Goal: Task Accomplishment & Management: Use online tool/utility

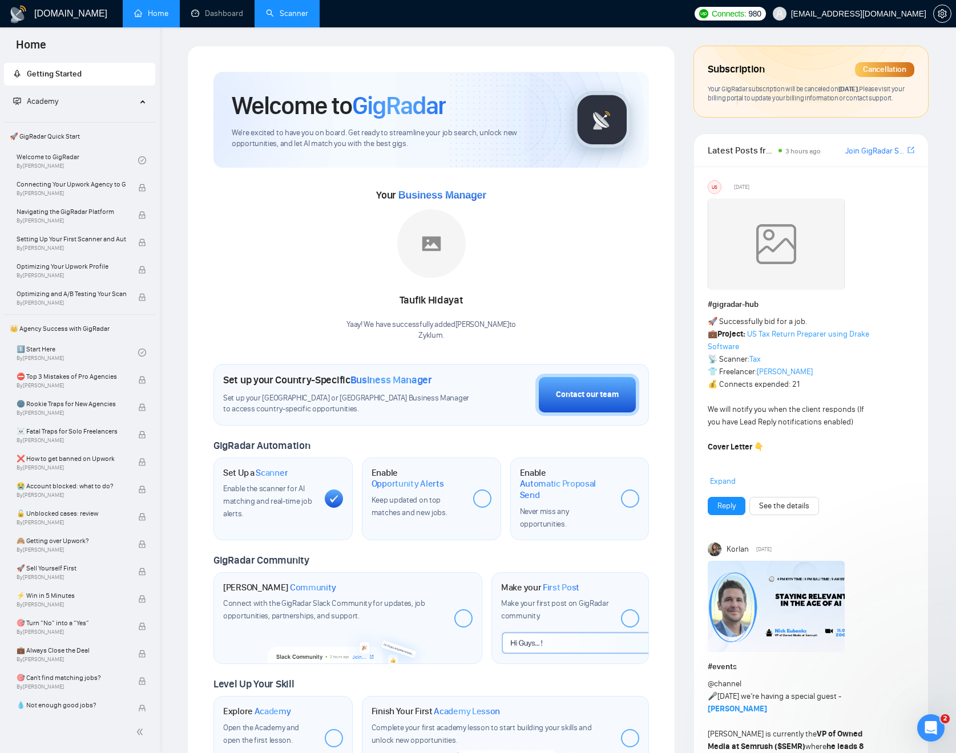
click at [277, 11] on link "Scanner" at bounding box center [287, 14] width 42 height 10
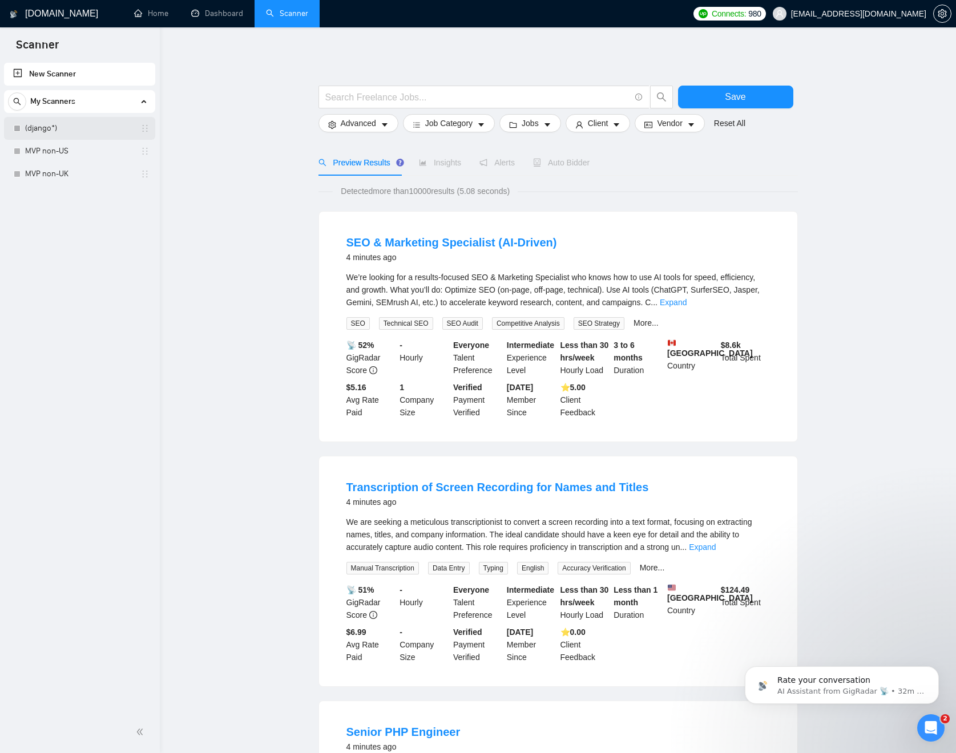
click at [83, 132] on link "(django*)" at bounding box center [79, 128] width 108 height 23
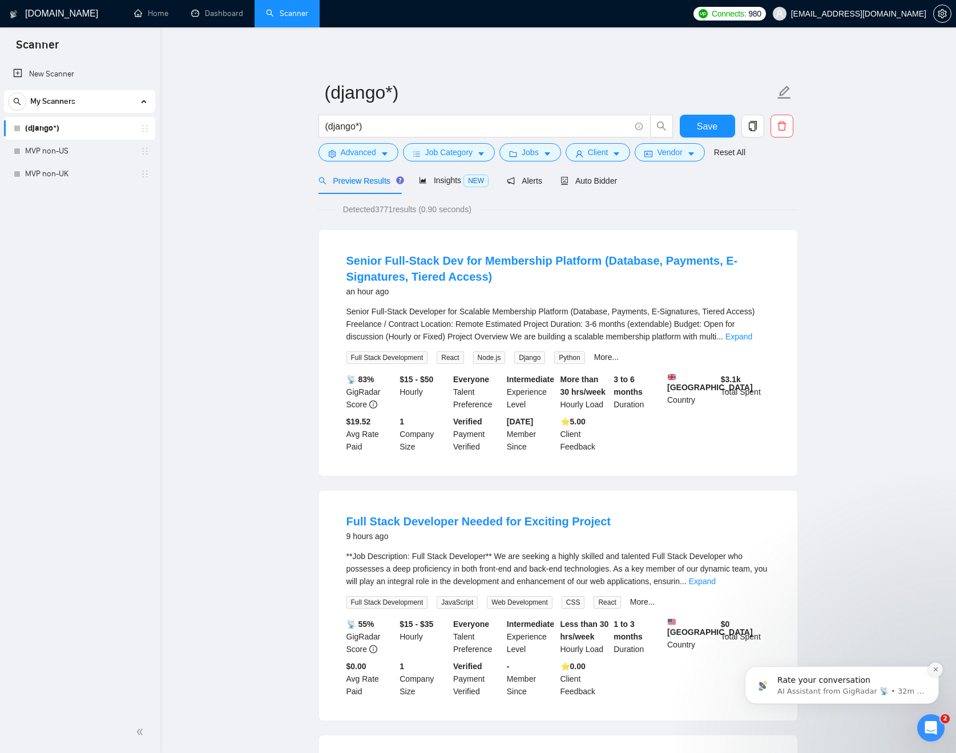
click at [933, 668] on icon "Dismiss notification" at bounding box center [936, 670] width 6 height 6
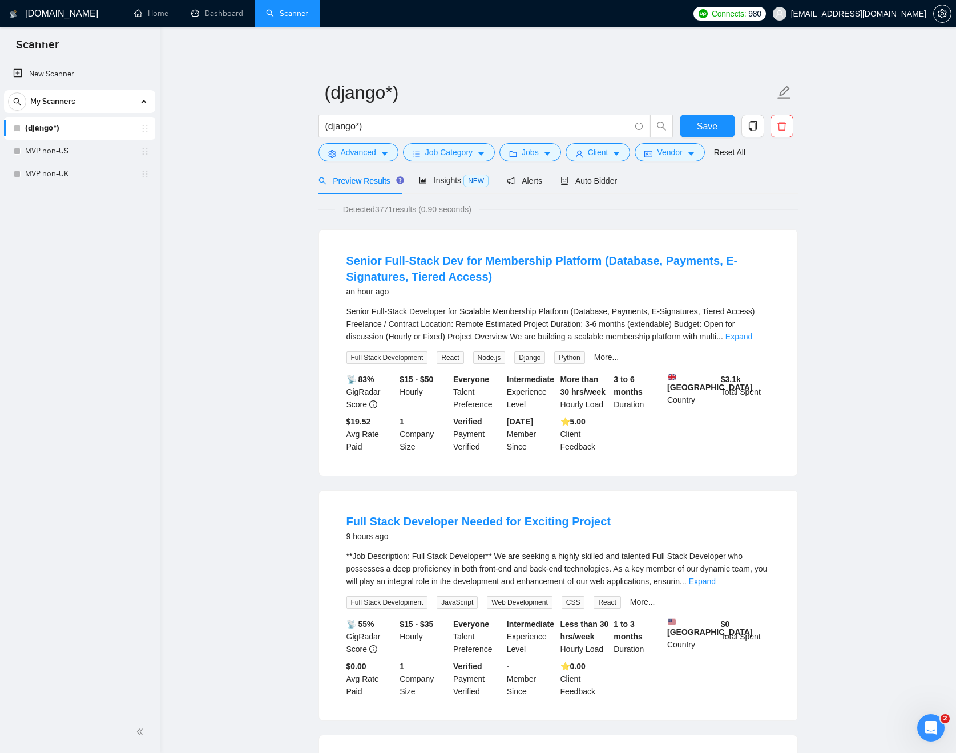
scroll to position [17, 0]
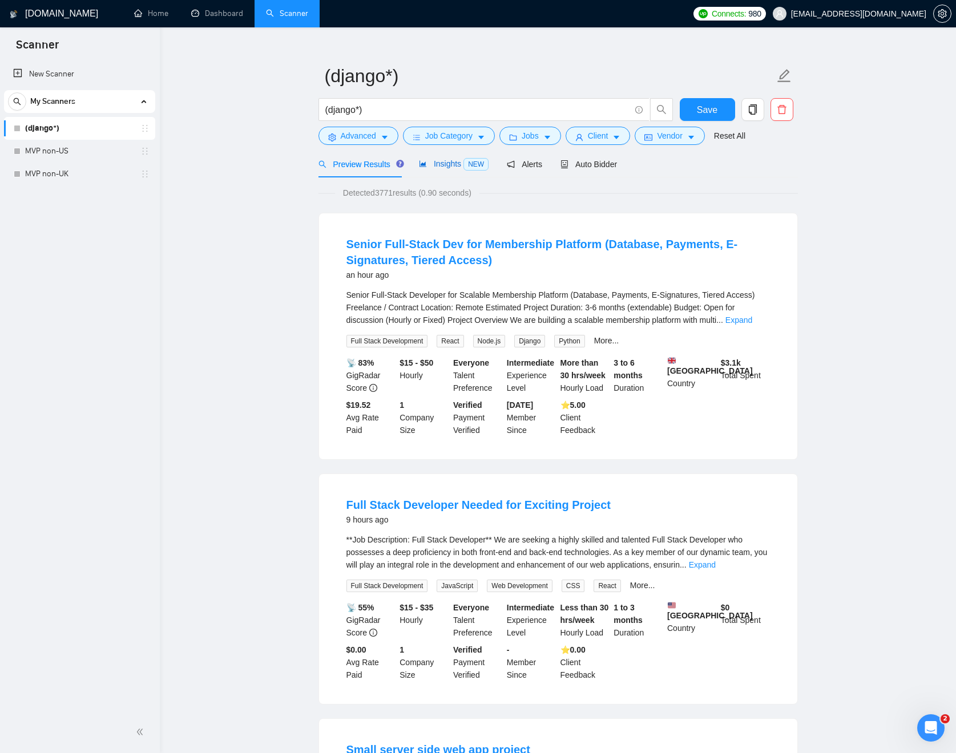
click at [446, 164] on span "Insights NEW" at bounding box center [454, 163] width 70 height 9
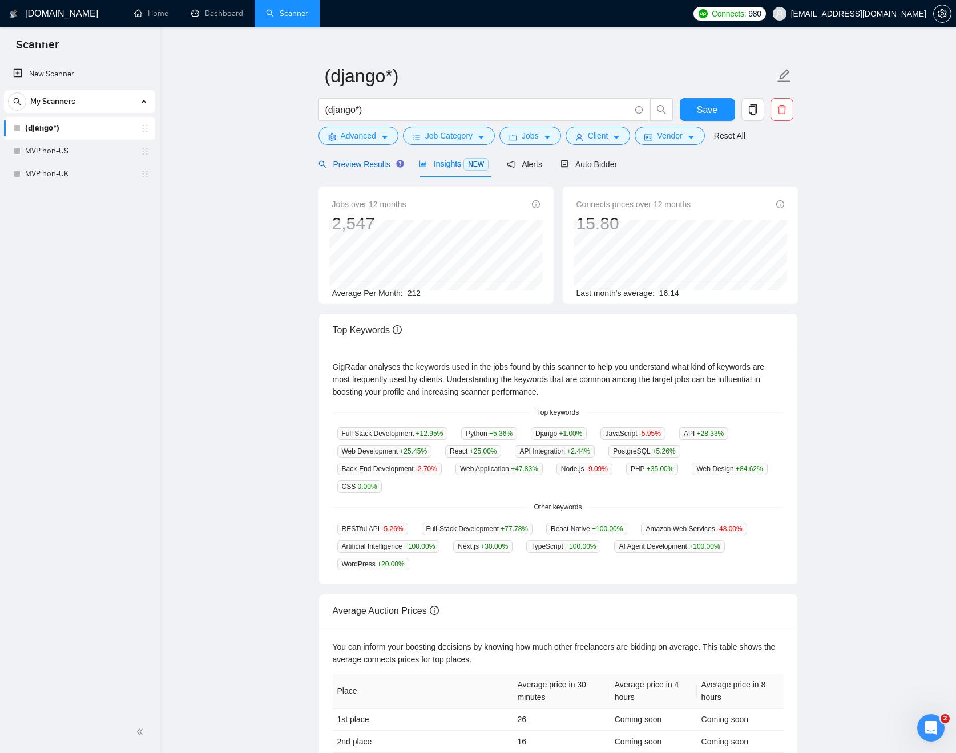
click at [372, 166] on span "Preview Results" at bounding box center [359, 164] width 82 height 9
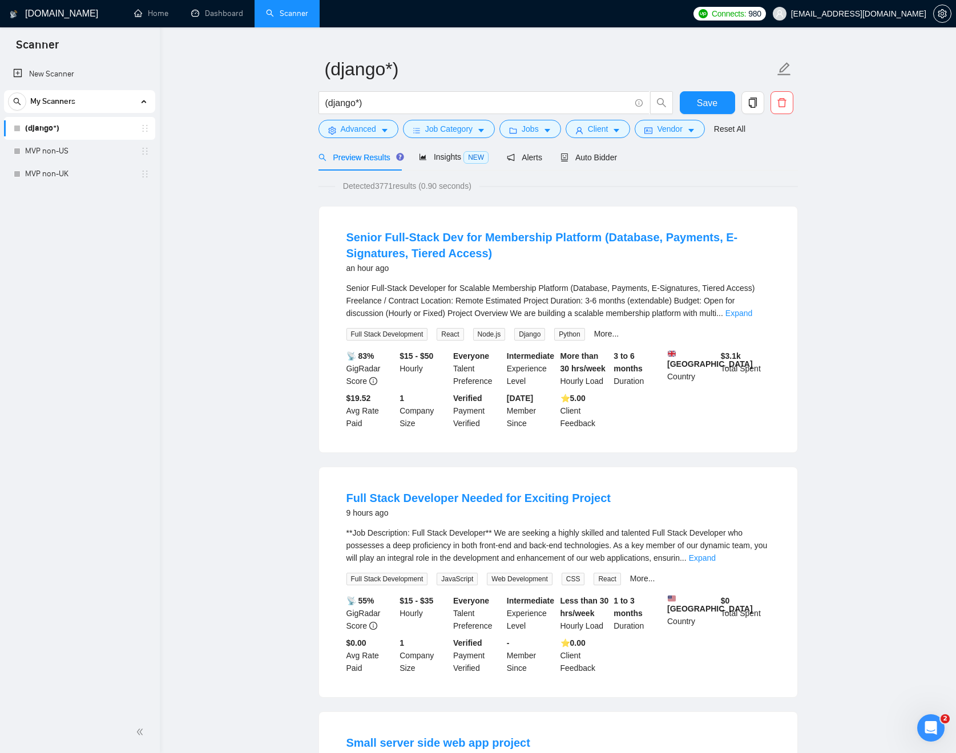
scroll to position [9, 0]
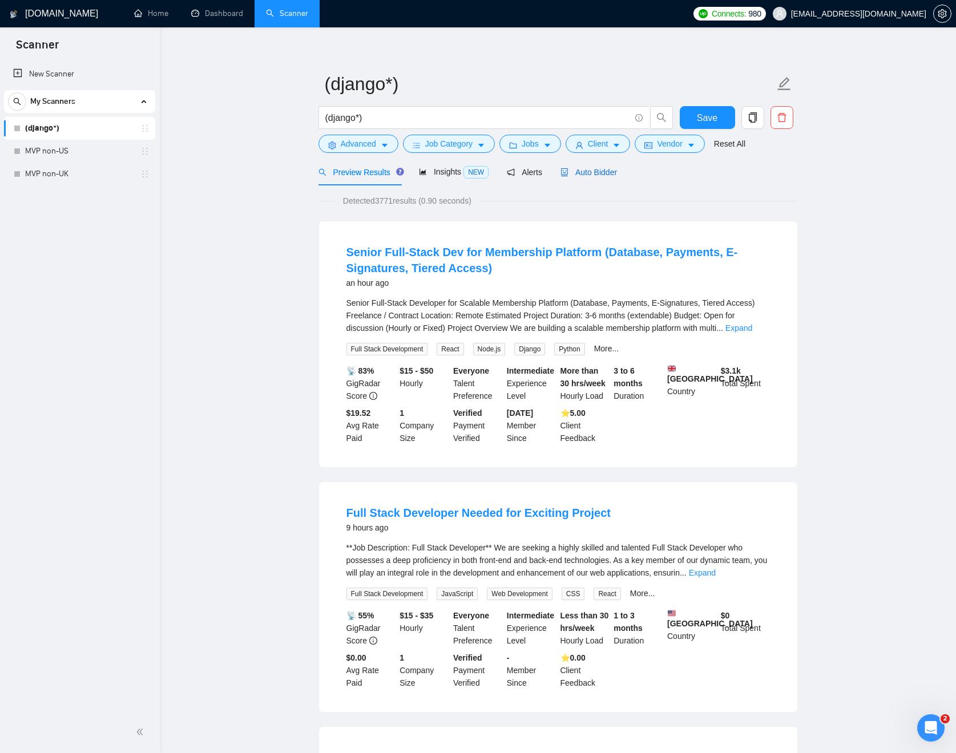
click at [606, 178] on div "Auto Bidder" at bounding box center [588, 172] width 56 height 13
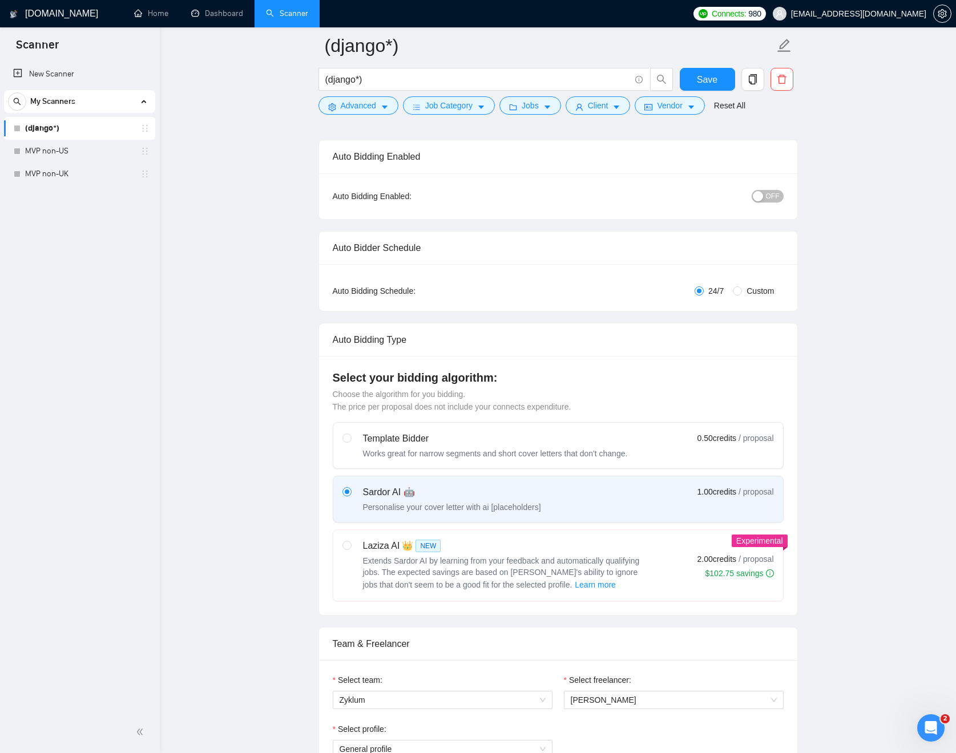
scroll to position [126, 0]
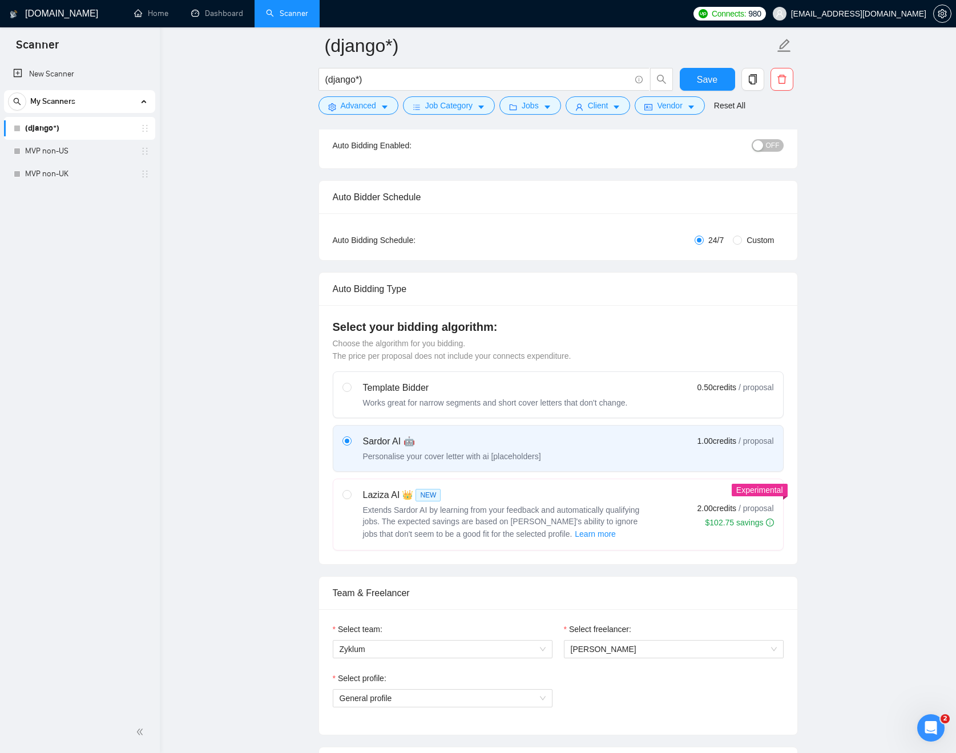
click at [616, 490] on div "Laziza AI 👑 NEW" at bounding box center [505, 496] width 285 height 14
click at [350, 490] on input "radio" at bounding box center [346, 494] width 8 height 8
radio input "true"
radio input "false"
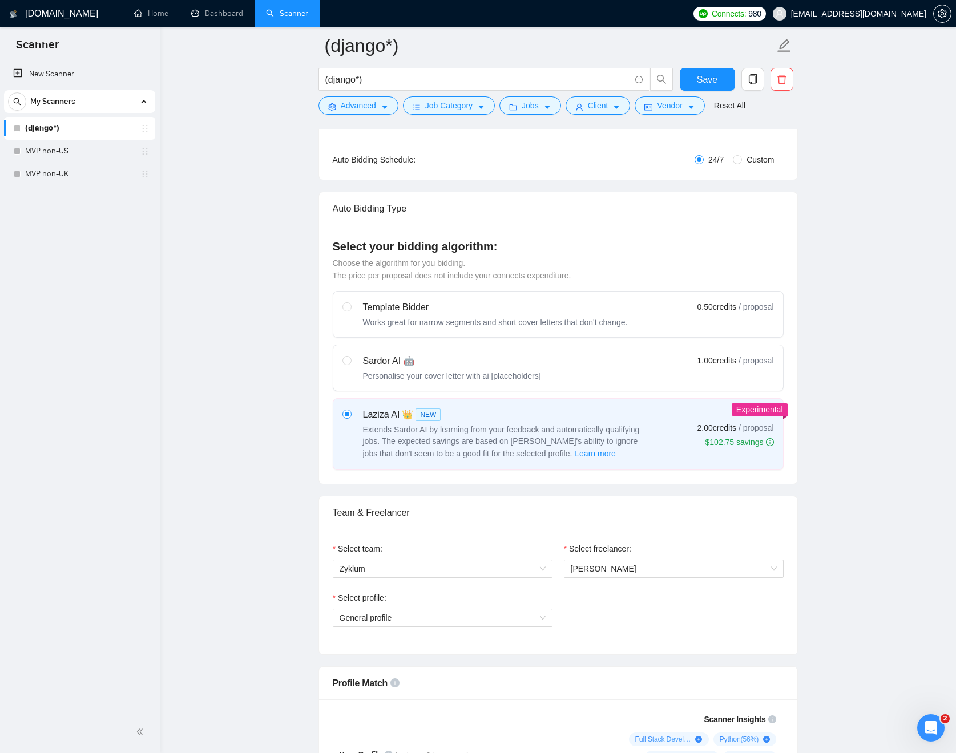
scroll to position [258, 0]
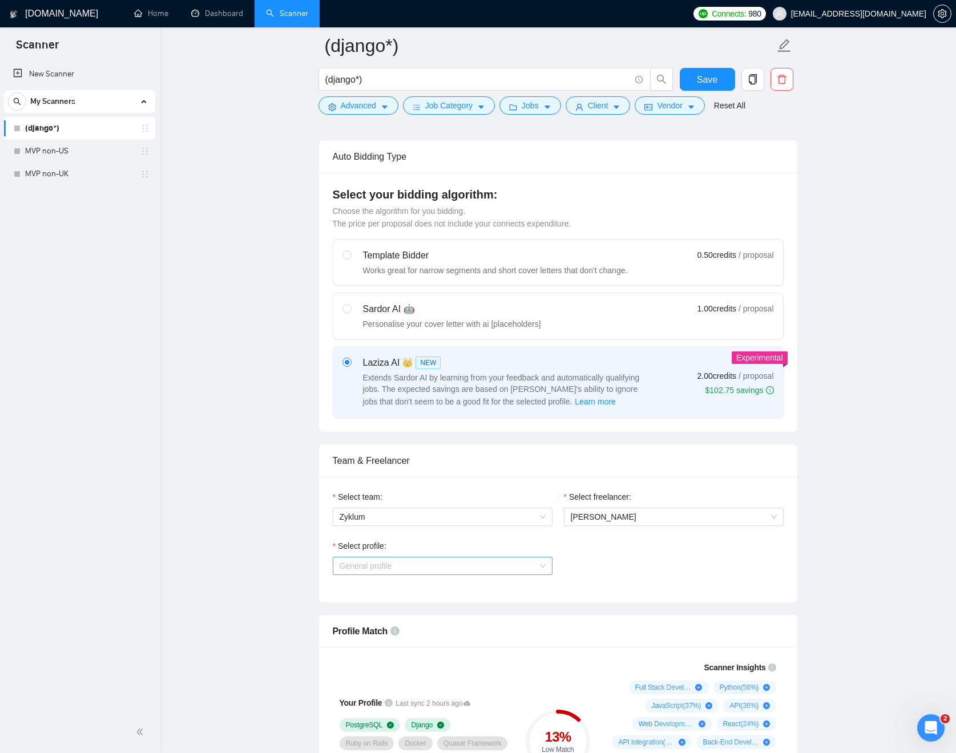
click at [524, 558] on span "General profile" at bounding box center [443, 566] width 206 height 17
click at [484, 610] on div "Full Stack Development" at bounding box center [442, 606] width 206 height 13
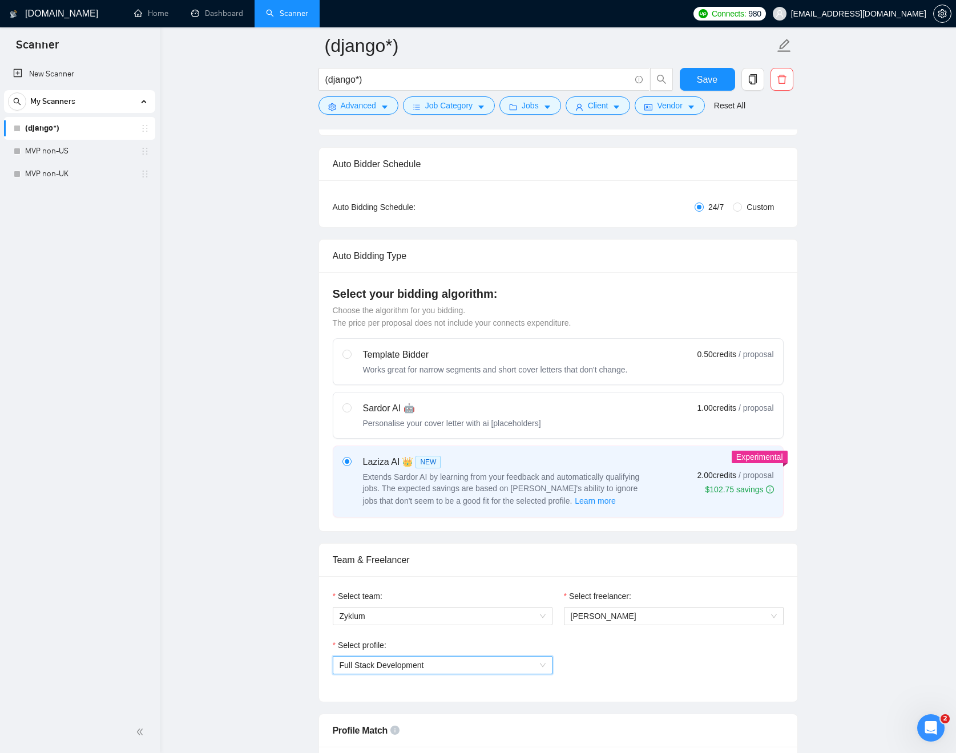
scroll to position [0, 0]
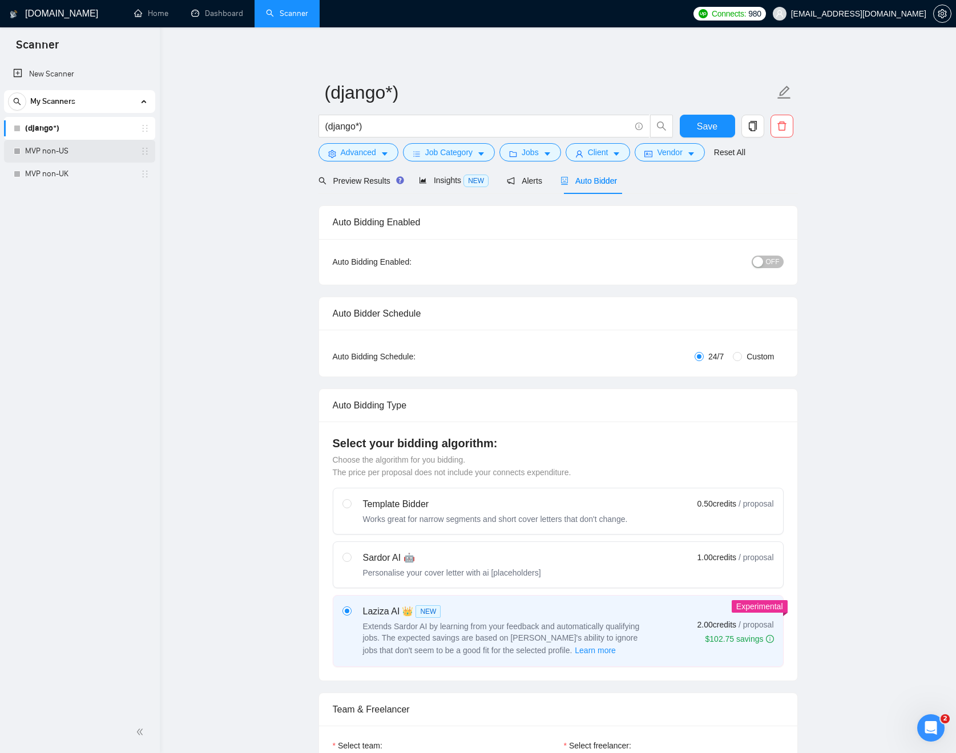
click at [71, 151] on link "MVP non-US" at bounding box center [79, 151] width 108 height 23
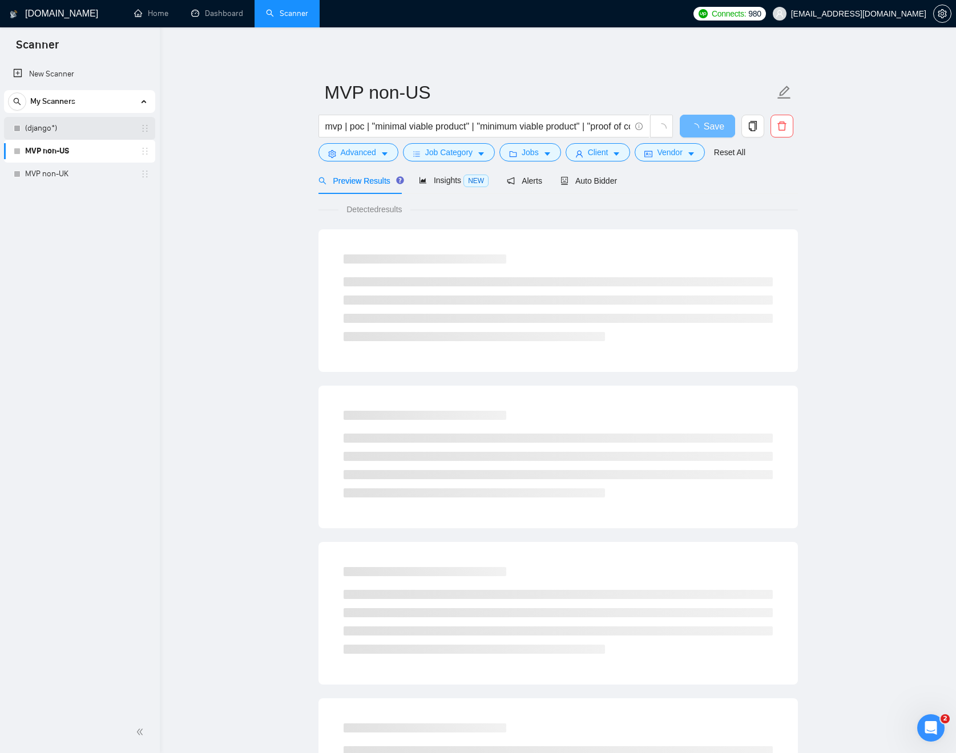
click at [78, 131] on link "(django*)" at bounding box center [79, 128] width 108 height 23
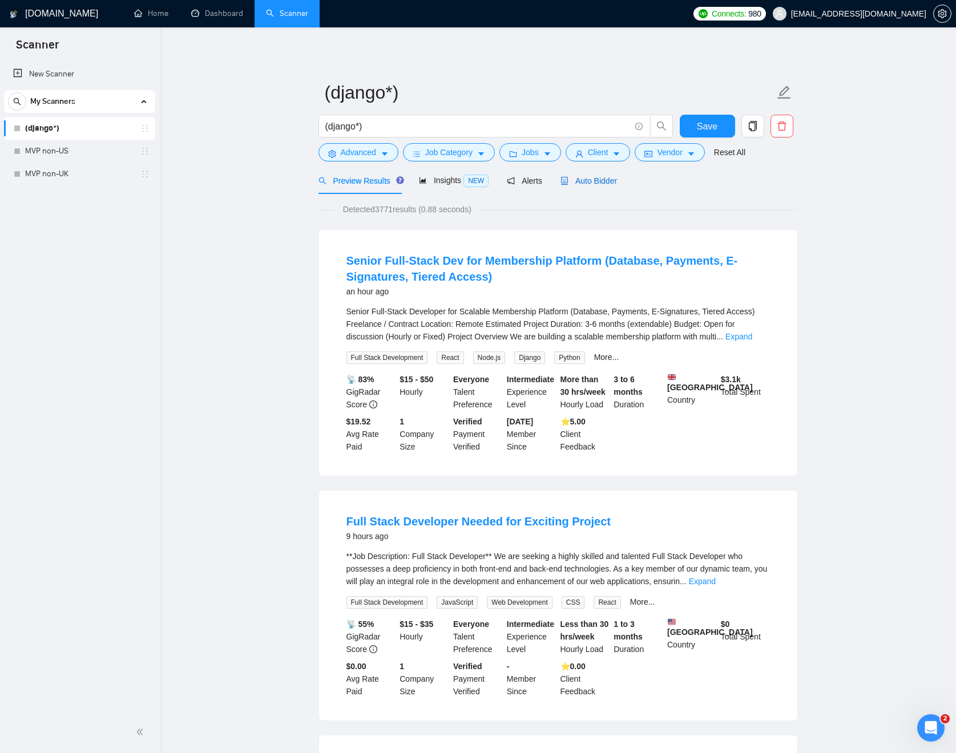
click at [587, 183] on span "Auto Bidder" at bounding box center [588, 180] width 56 height 9
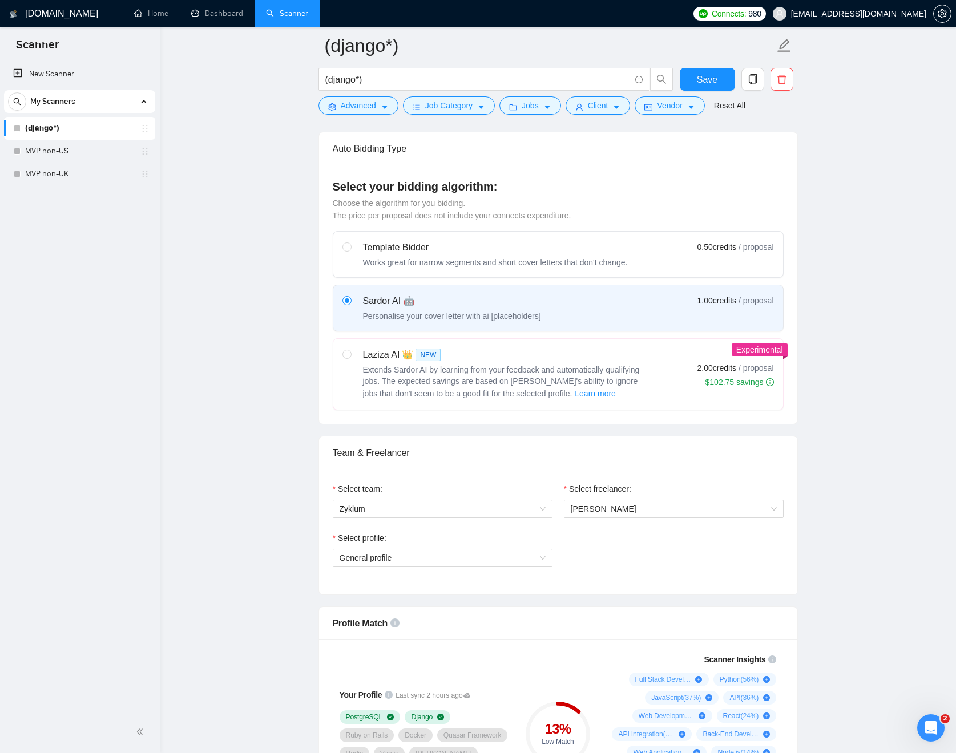
scroll to position [284, 0]
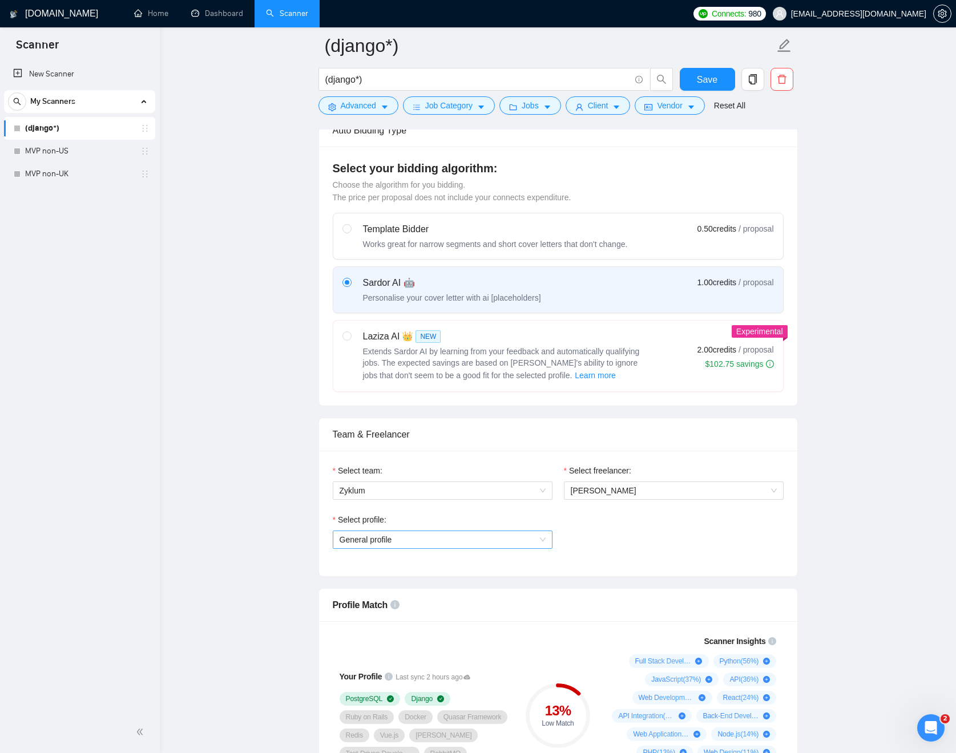
click at [507, 536] on span "General profile" at bounding box center [443, 539] width 206 height 17
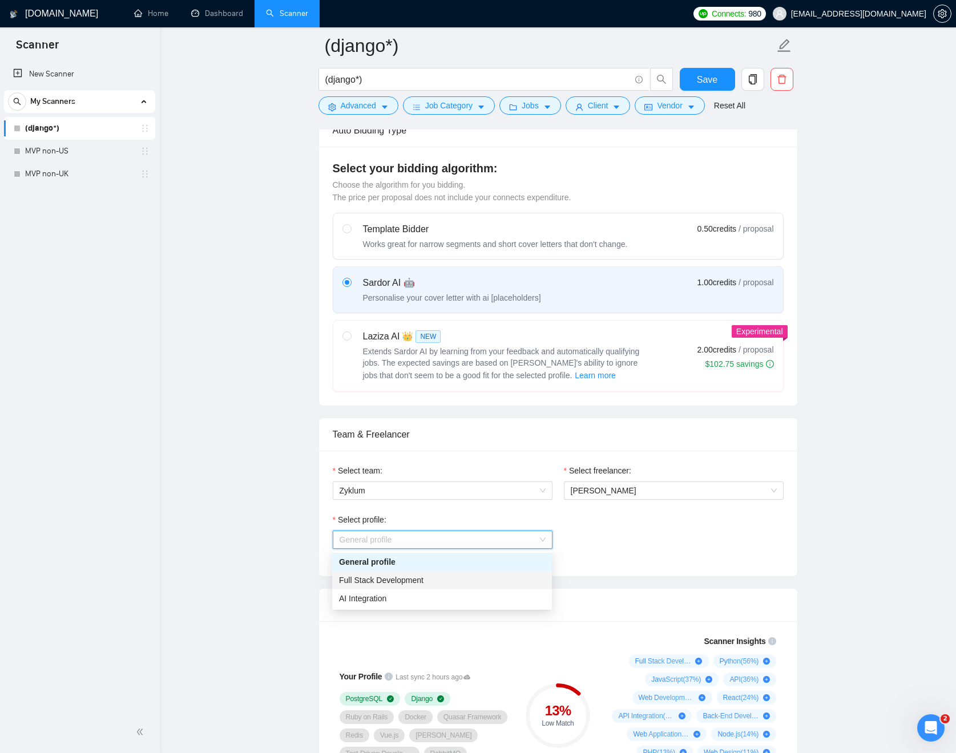
click at [463, 577] on div "Full Stack Development" at bounding box center [442, 580] width 206 height 13
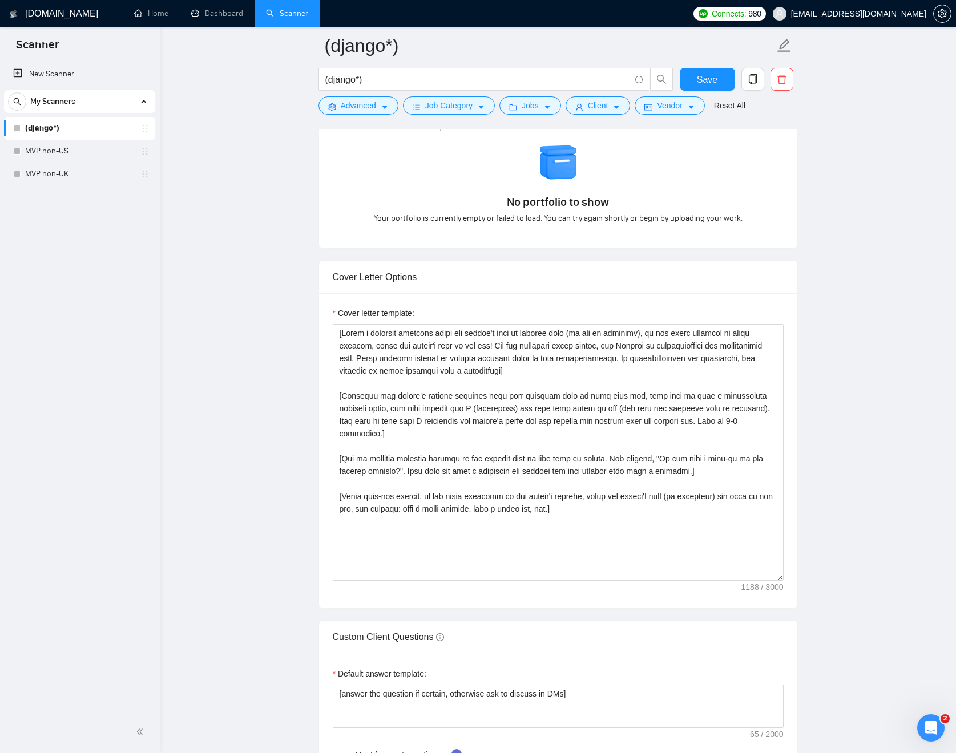
scroll to position [677, 0]
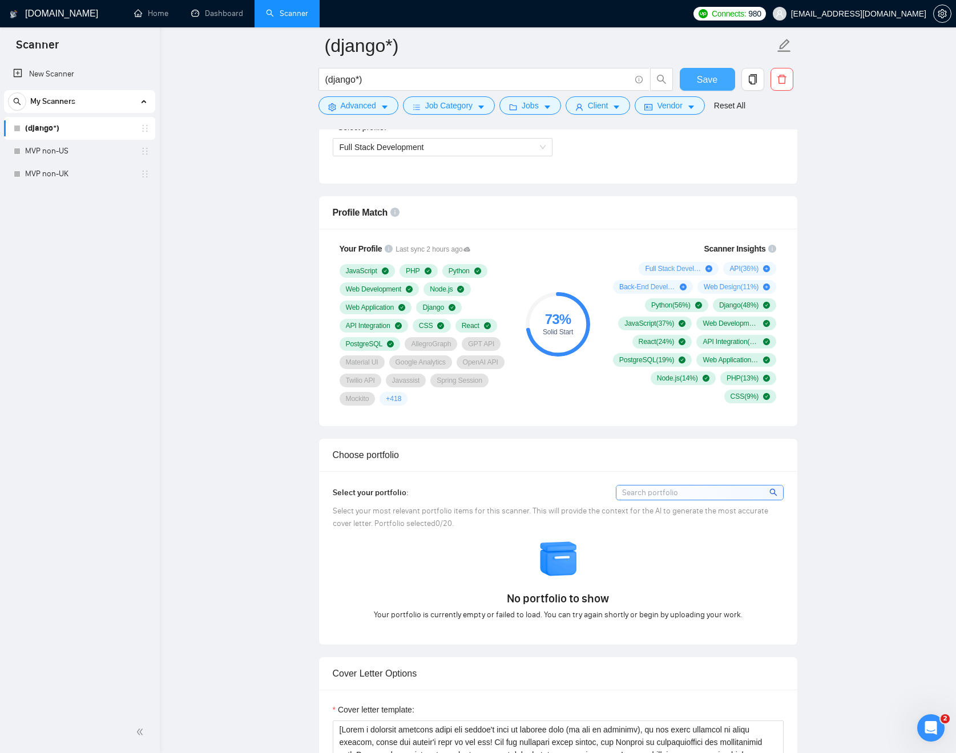
click at [701, 82] on span "Save" at bounding box center [707, 79] width 21 height 14
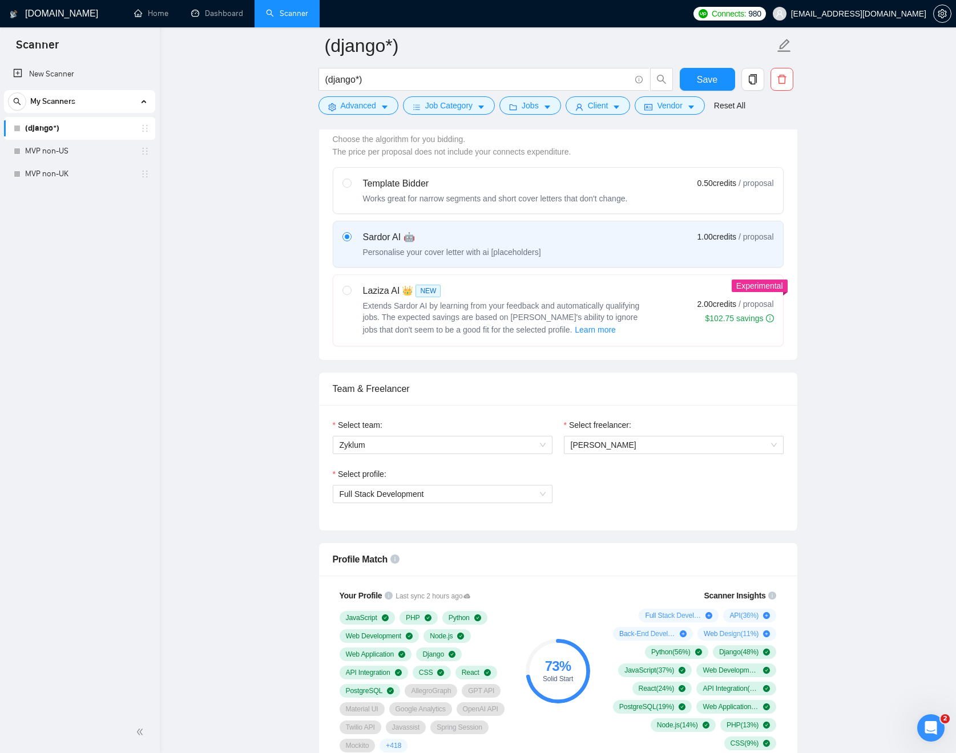
scroll to position [252, 0]
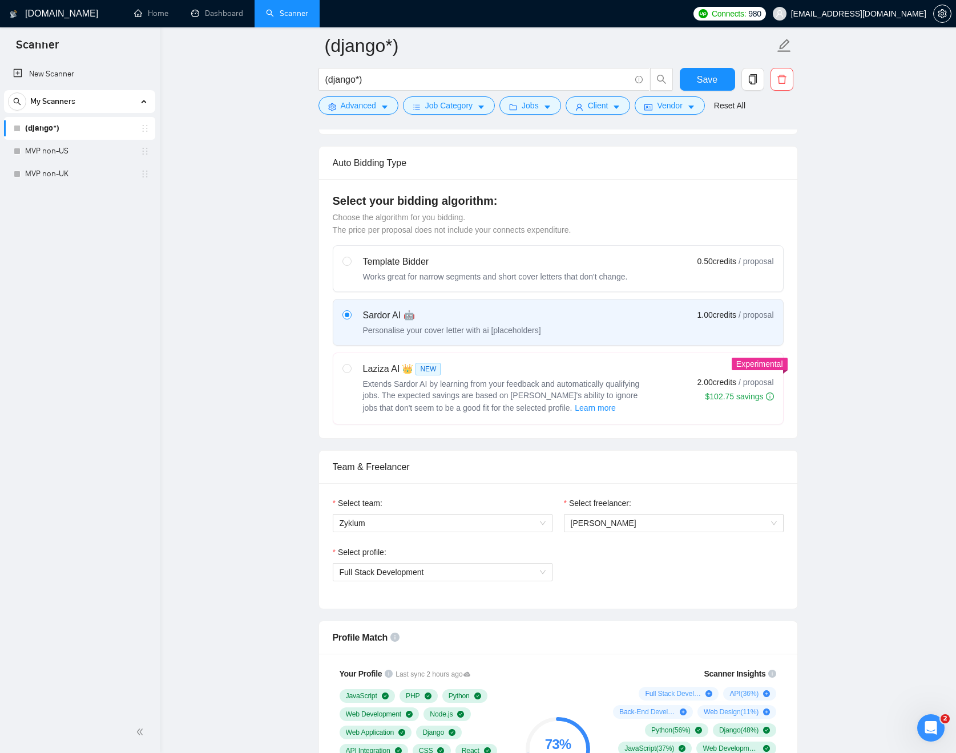
click at [452, 353] on label "Laziza AI 👑 NEW Extends Sardor AI by learning from your feedback and automatica…" at bounding box center [558, 388] width 450 height 71
click at [350, 364] on input "radio" at bounding box center [346, 368] width 8 height 8
radio input "true"
radio input "false"
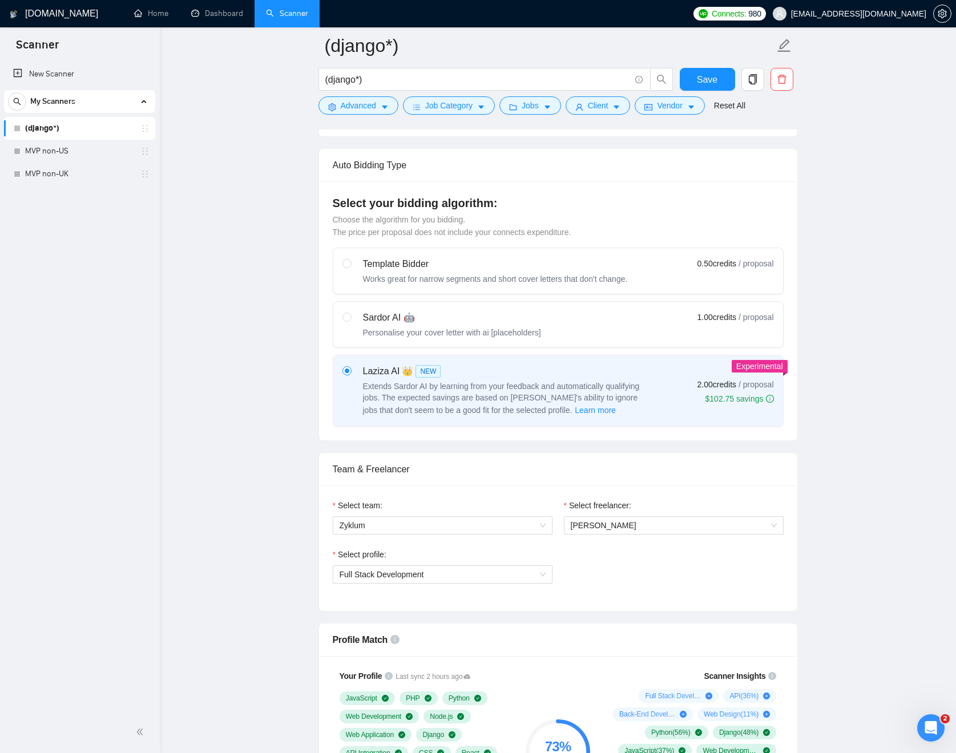
scroll to position [46, 0]
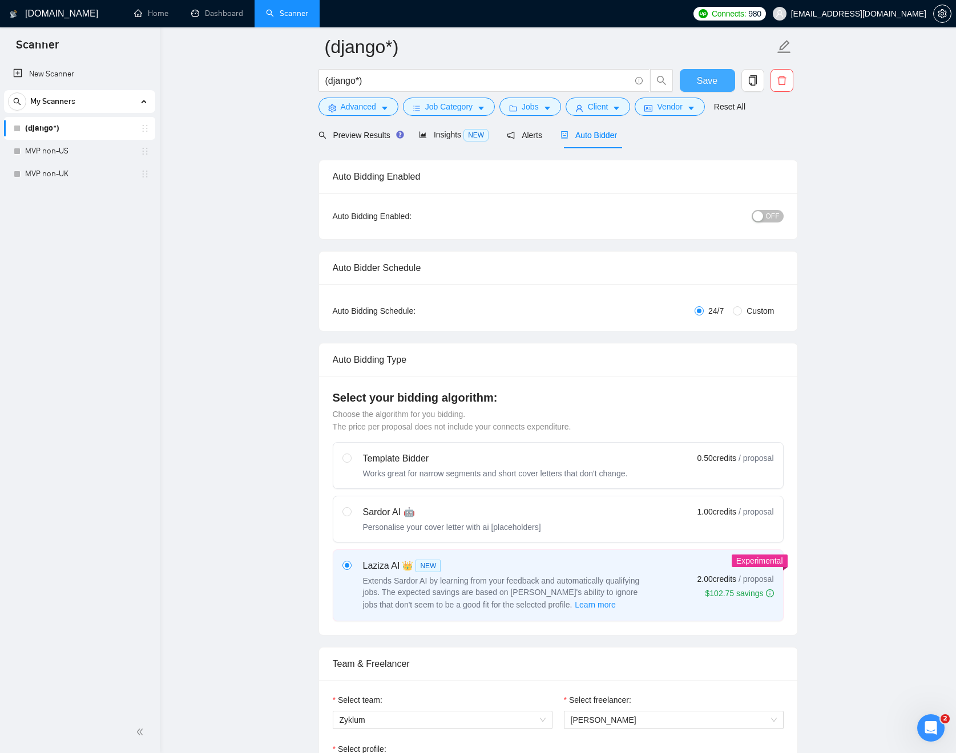
click at [684, 79] on button "Save" at bounding box center [707, 80] width 55 height 23
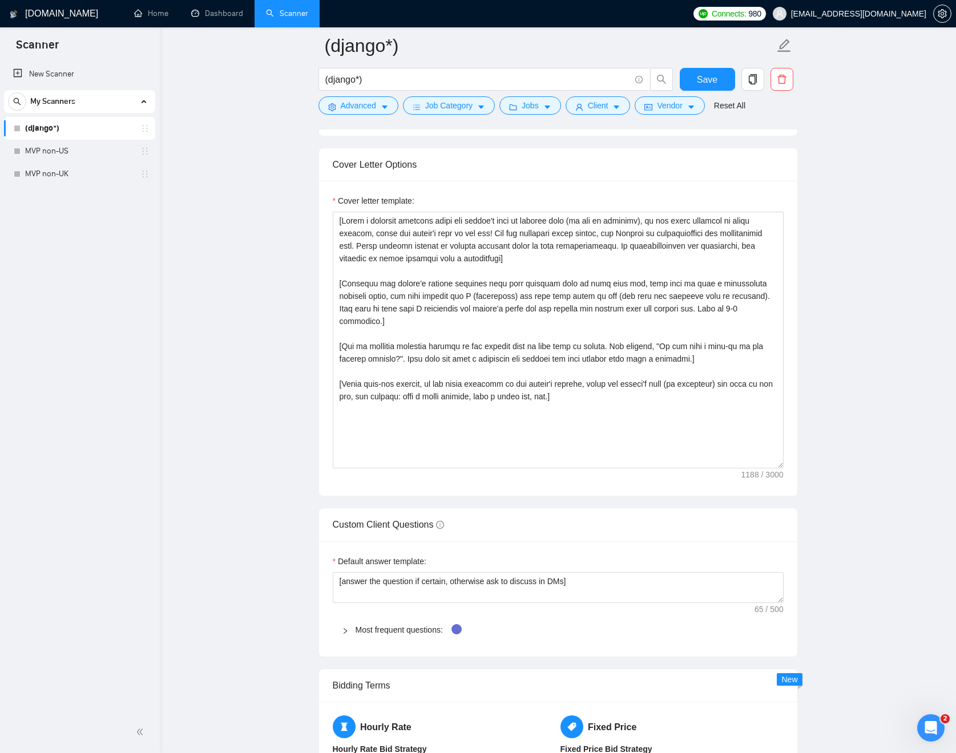
scroll to position [1163, 0]
